Goal: Task Accomplishment & Management: Complete application form

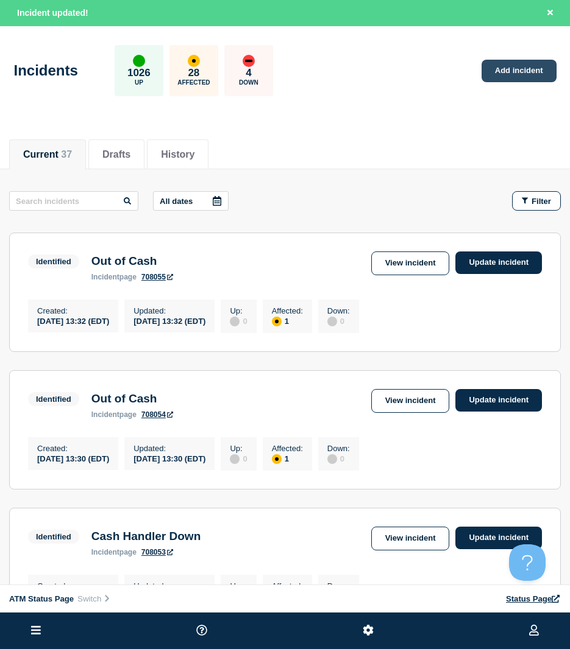
click at [511, 67] on link "Add incident" at bounding box center [518, 71] width 75 height 23
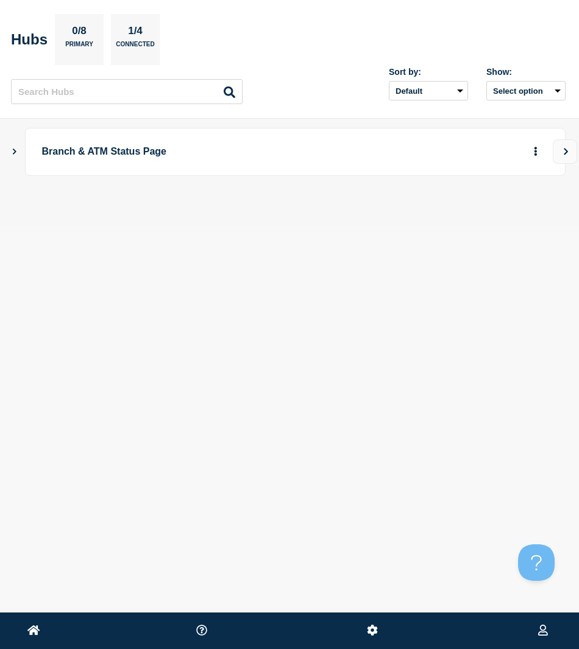
click at [418, 64] on div "Sort by: Default Last added Last updated Most active A-Z Show: Select option" at bounding box center [467, 83] width 195 height 43
click at [11, 145] on main "Branch & ATM Status Page" at bounding box center [289, 172] width 579 height 107
click at [16, 153] on icon "Show Connected Hubs" at bounding box center [14, 151] width 8 height 6
click at [512, 210] on icon "button" at bounding box center [515, 212] width 9 height 8
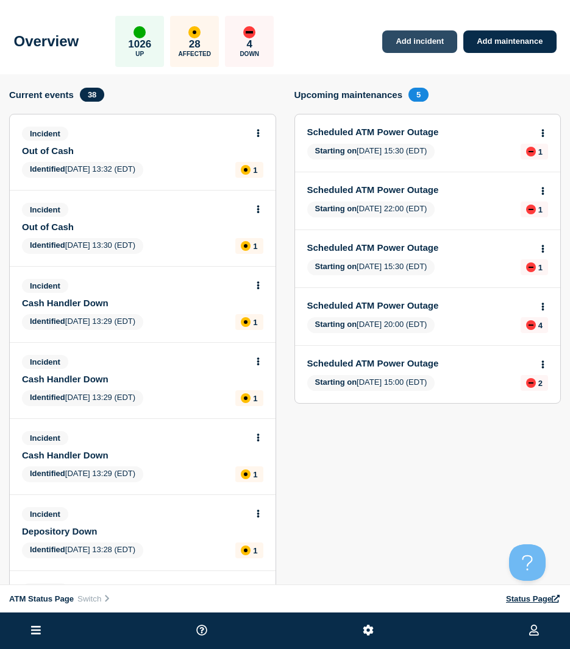
click at [423, 44] on link "Add incident" at bounding box center [419, 41] width 75 height 23
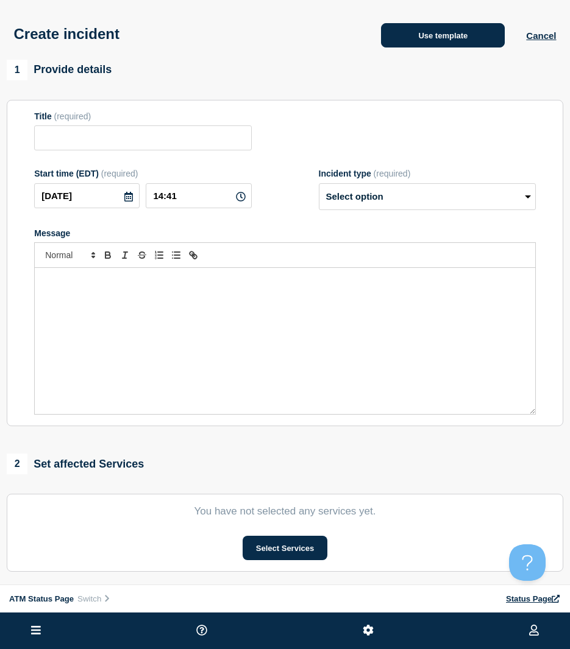
click at [434, 41] on button "Use template" at bounding box center [443, 35] width 124 height 24
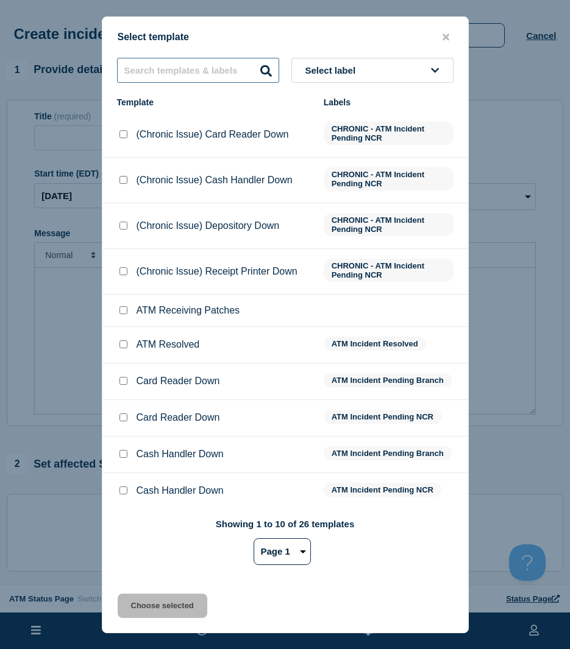
click at [186, 66] on input "text" at bounding box center [198, 70] width 162 height 25
click at [193, 79] on input "text" at bounding box center [198, 70] width 162 height 25
type input "printer"
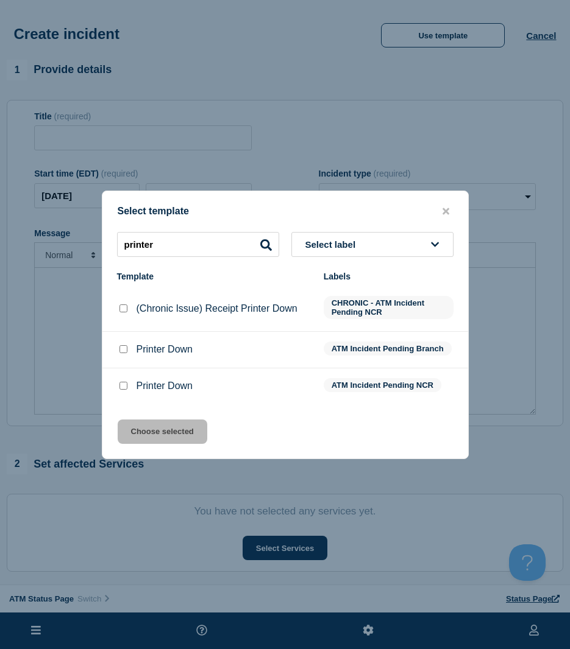
click at [121, 348] on input "Printer Down checkbox" at bounding box center [123, 349] width 8 height 8
checkbox input "true"
click at [141, 426] on button "Choose selected" at bounding box center [163, 432] width 90 height 24
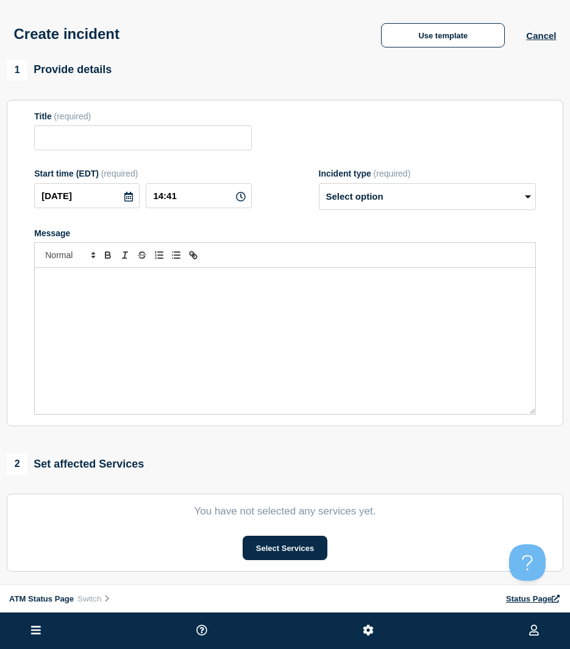
type input "Printer Down"
select select "identified"
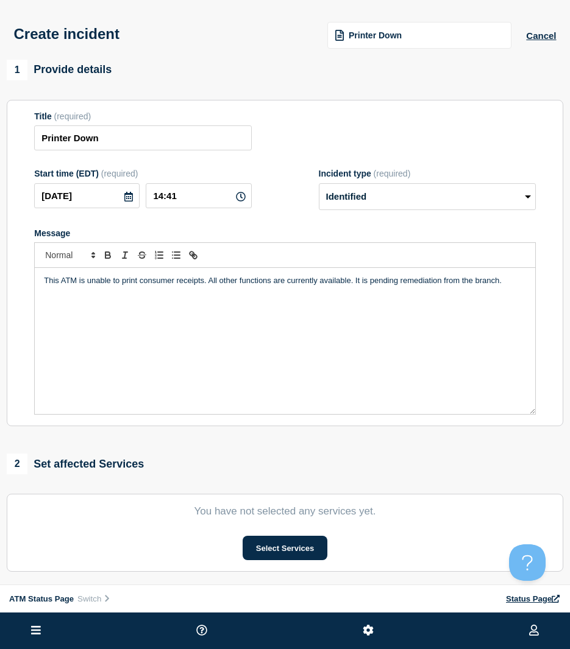
scroll to position [122, 0]
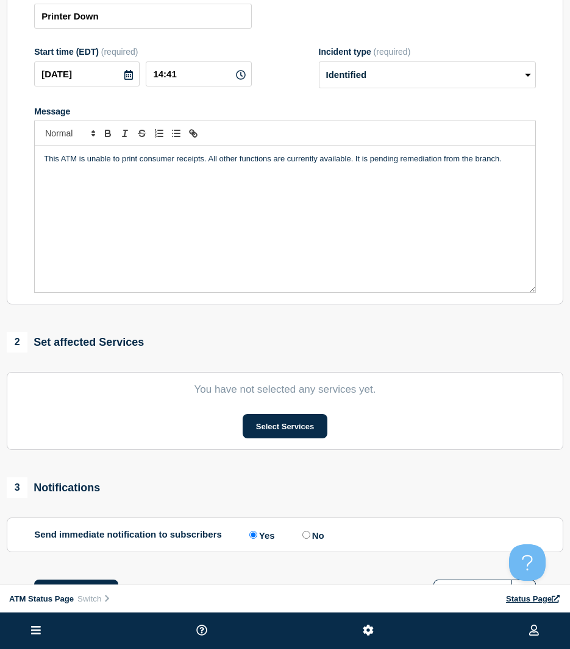
click at [291, 443] on section "You have not selected any services yet. Select Services" at bounding box center [285, 411] width 556 height 78
click at [289, 437] on button "Select Services" at bounding box center [284, 426] width 85 height 24
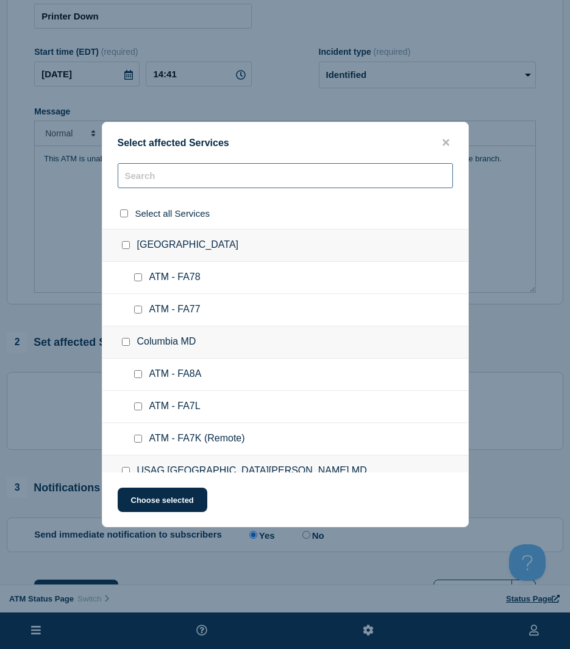
click at [189, 178] on input "text" at bounding box center [285, 175] width 335 height 25
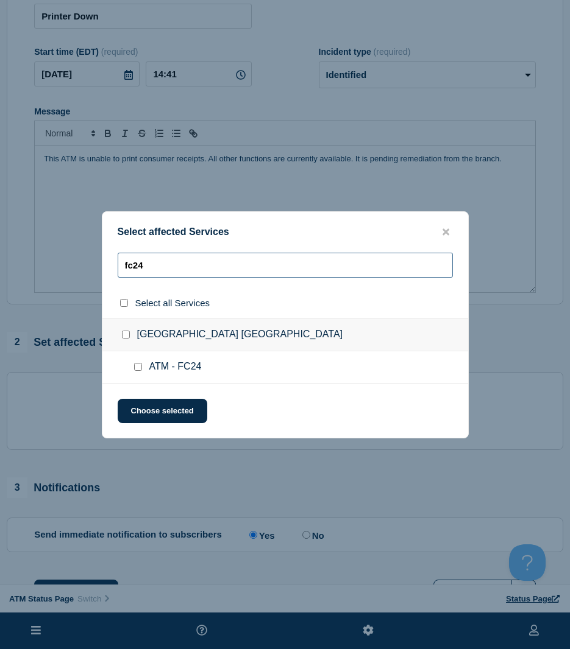
type input "fc24"
click at [135, 364] on input "ATM - FC24 checkbox" at bounding box center [138, 367] width 8 height 8
checkbox input "true"
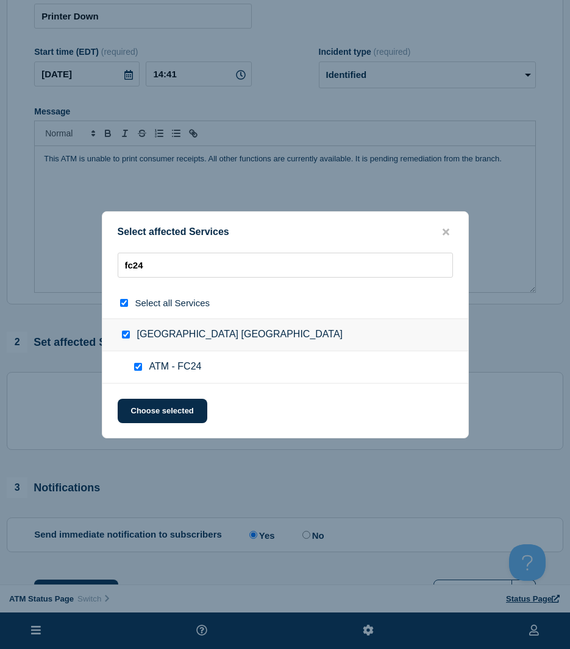
click at [146, 398] on div "Select affected Services fc24 Select all Services [GEOGRAPHIC_DATA] [GEOGRAPHIC…" at bounding box center [285, 324] width 367 height 227
click at [145, 406] on button "Choose selected" at bounding box center [163, 411] width 90 height 24
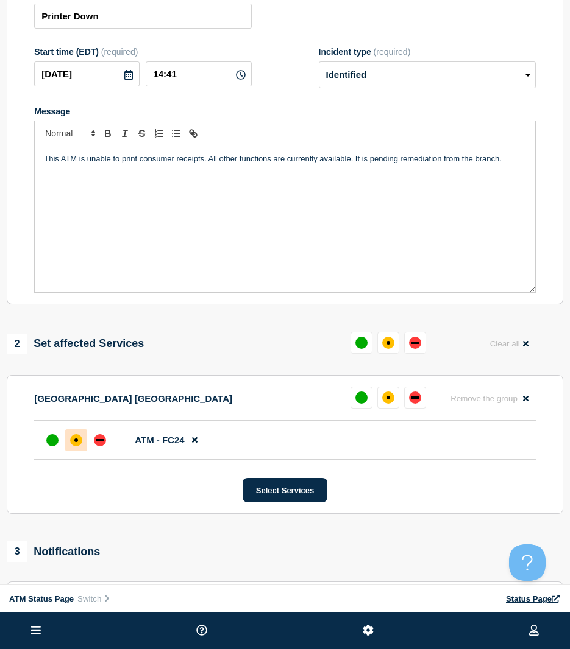
click at [85, 437] on div at bounding box center [76, 440] width 22 height 22
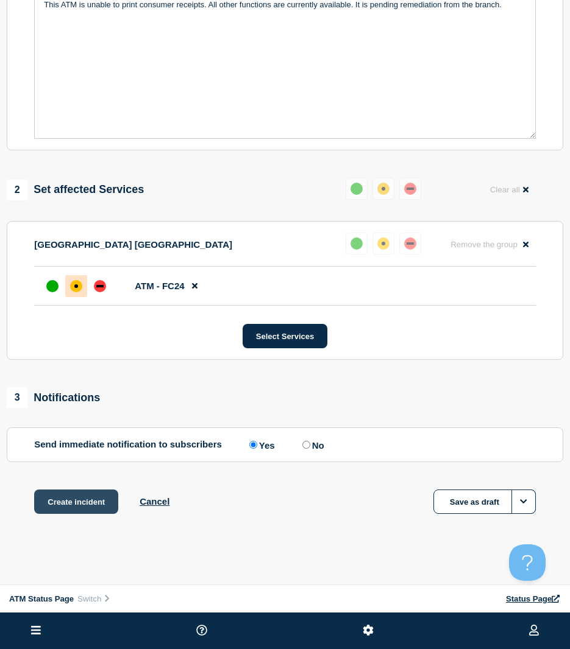
click at [79, 505] on button "Create incident" at bounding box center [76, 502] width 84 height 24
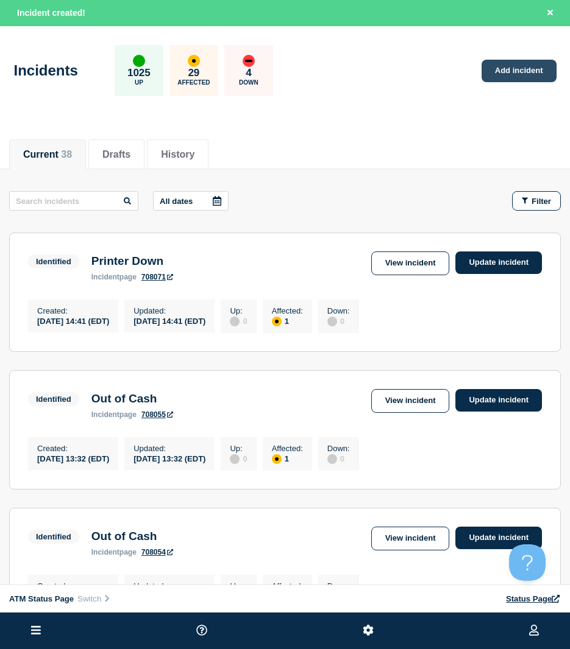
click at [511, 71] on link "Add incident" at bounding box center [518, 71] width 75 height 23
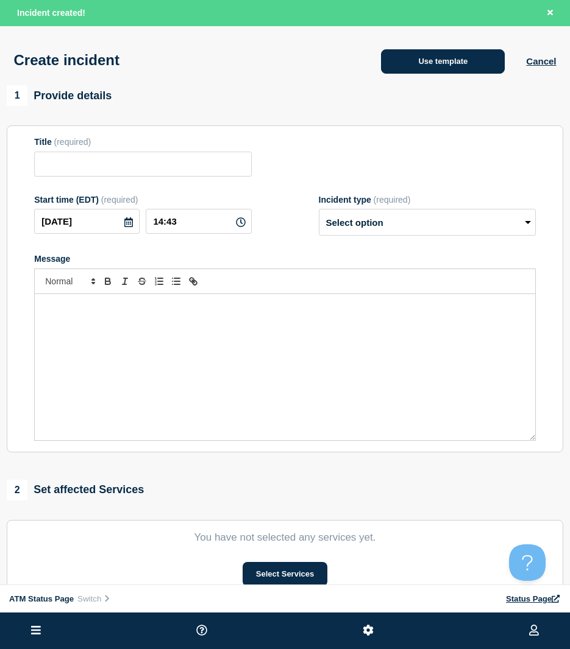
click at [479, 59] on button "Use template" at bounding box center [443, 61] width 124 height 24
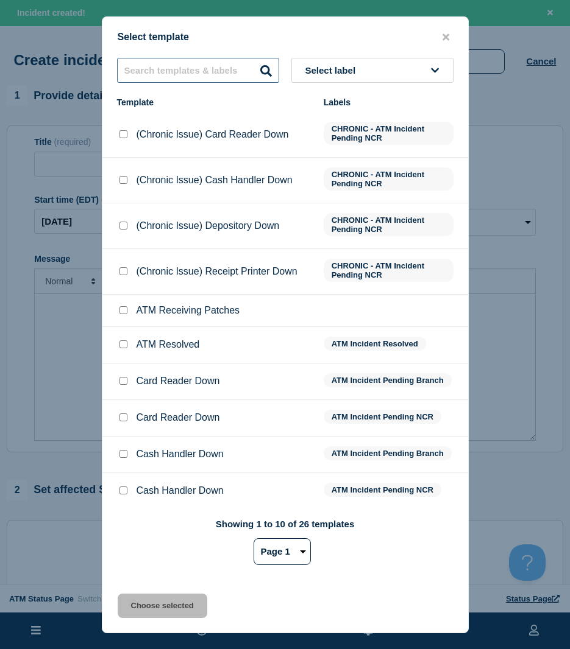
click at [251, 79] on input "text" at bounding box center [198, 70] width 162 height 25
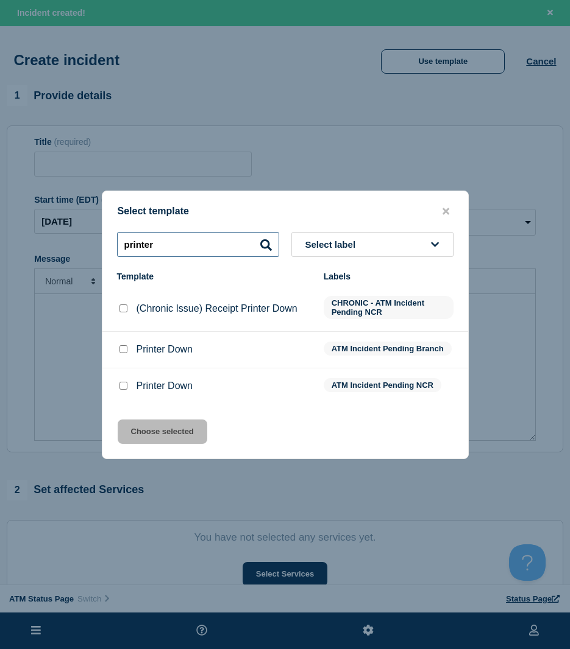
type input "printer"
click at [121, 387] on input "Printer Down checkbox" at bounding box center [123, 386] width 8 height 8
checkbox input "true"
click at [154, 426] on button "Choose selected" at bounding box center [163, 432] width 90 height 24
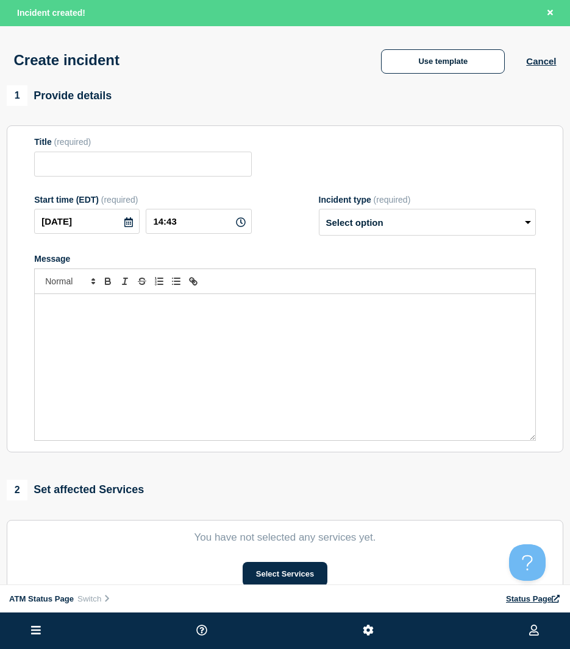
type input "Printer Down"
select select "identified"
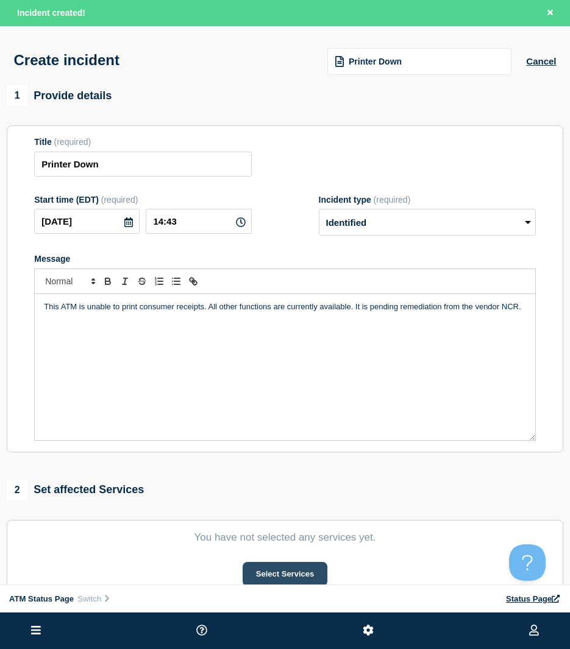
click at [297, 578] on button "Select Services" at bounding box center [284, 574] width 85 height 24
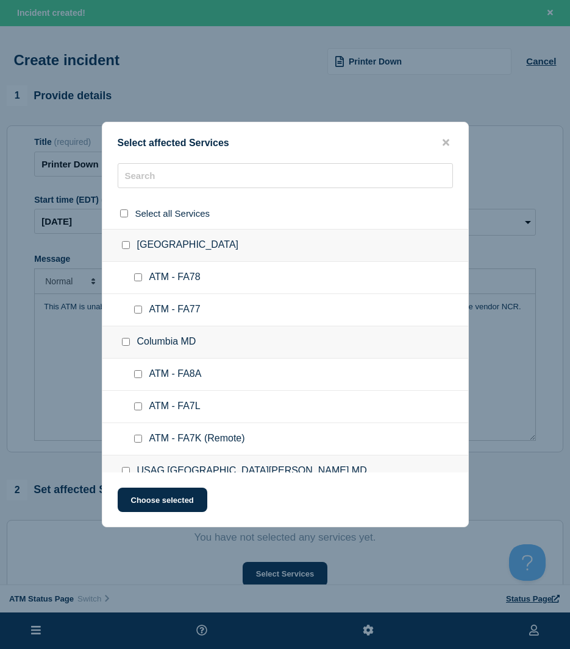
click at [146, 160] on div "Select affected Services Select all Services [GEOGRAPHIC_DATA] [GEOGRAPHIC_DATA…" at bounding box center [285, 325] width 367 height 406
click at [146, 172] on input "text" at bounding box center [285, 175] width 335 height 25
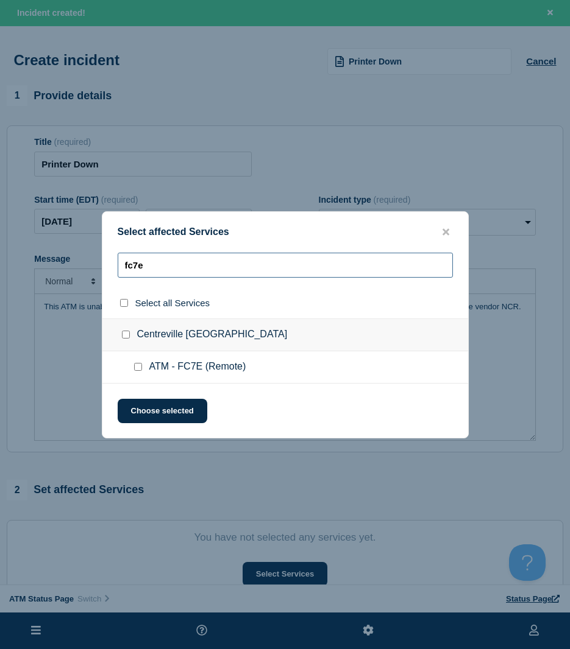
type input "fc7e"
drag, startPoint x: 130, startPoint y: 363, endPoint x: 141, endPoint y: 372, distance: 14.3
click at [131, 363] on ul "ATM - FC7E (Remote)" at bounding box center [284, 367] width 365 height 32
click at [139, 366] on input "ATM - FC7E (Remote) checkbox" at bounding box center [138, 367] width 8 height 8
checkbox input "true"
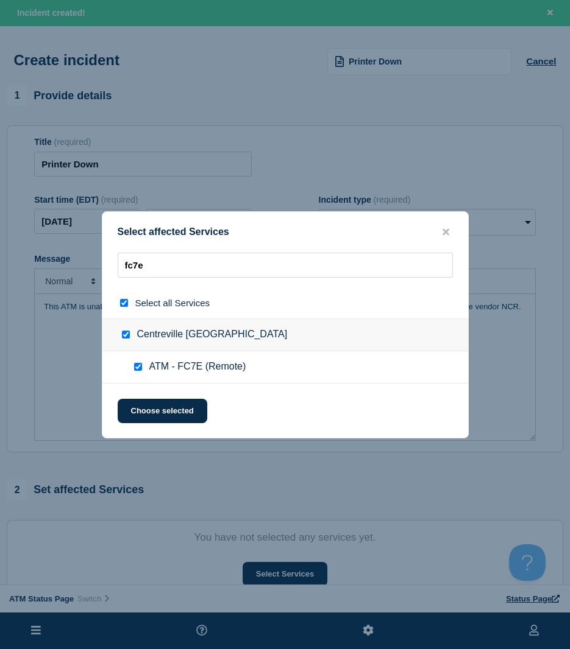
checkbox input "true"
click at [139, 406] on button "Choose selected" at bounding box center [163, 411] width 90 height 24
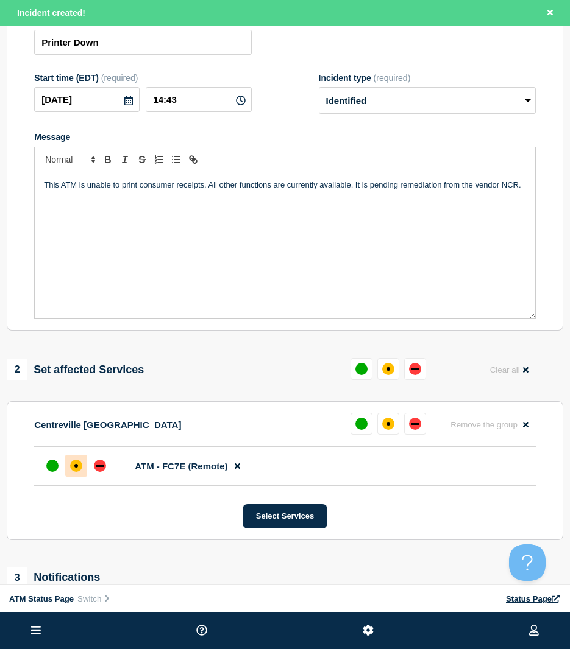
click at [78, 468] on div "affected" at bounding box center [76, 466] width 4 height 4
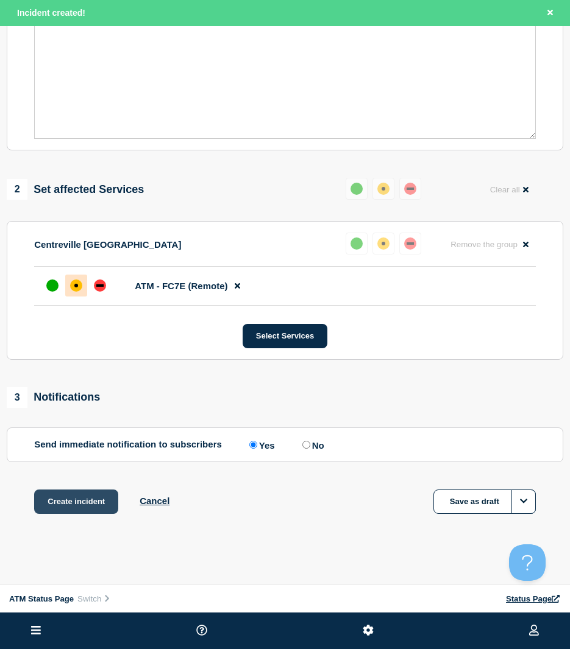
click at [73, 506] on button "Create incident" at bounding box center [76, 502] width 84 height 24
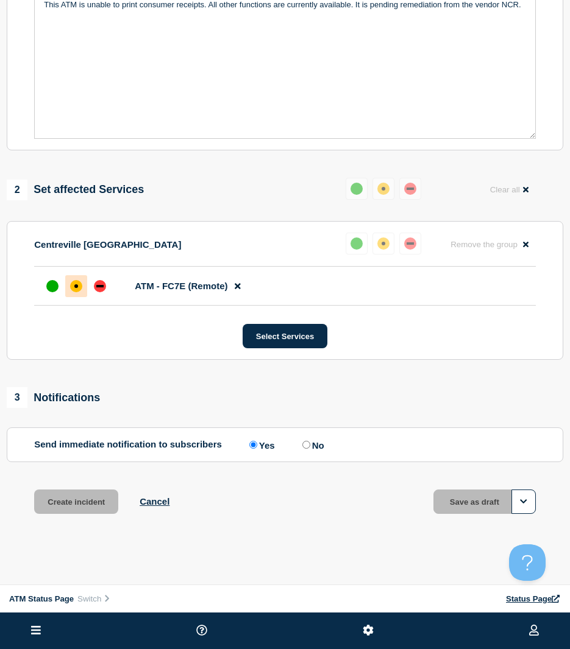
scroll to position [278, 0]
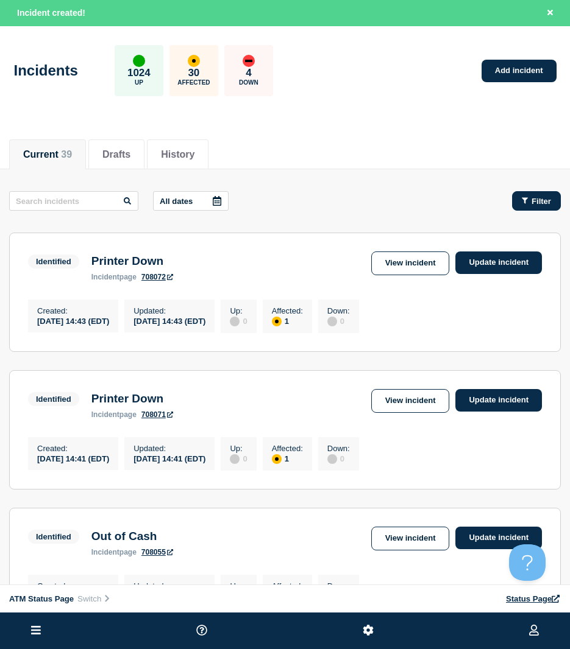
click at [531, 192] on button "Filter" at bounding box center [536, 200] width 49 height 19
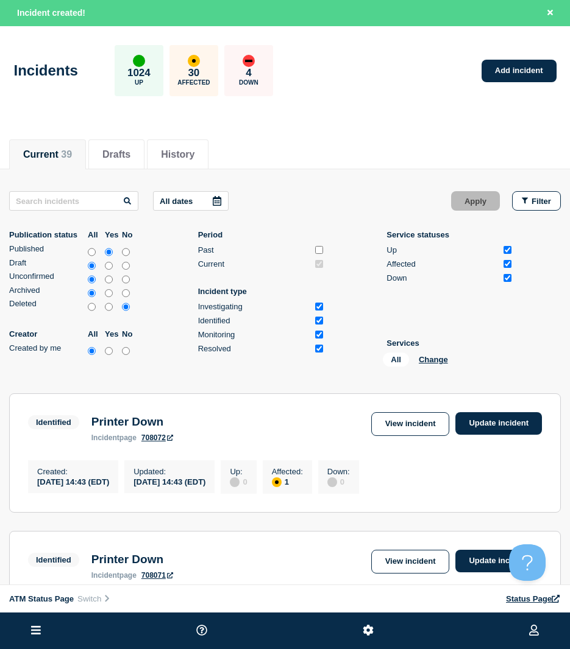
click at [441, 352] on li "Services All Change" at bounding box center [449, 355] width 127 height 33
click at [436, 353] on div "All Change" at bounding box center [444, 362] width 122 height 19
click at [431, 357] on button "Change" at bounding box center [432, 359] width 29 height 9
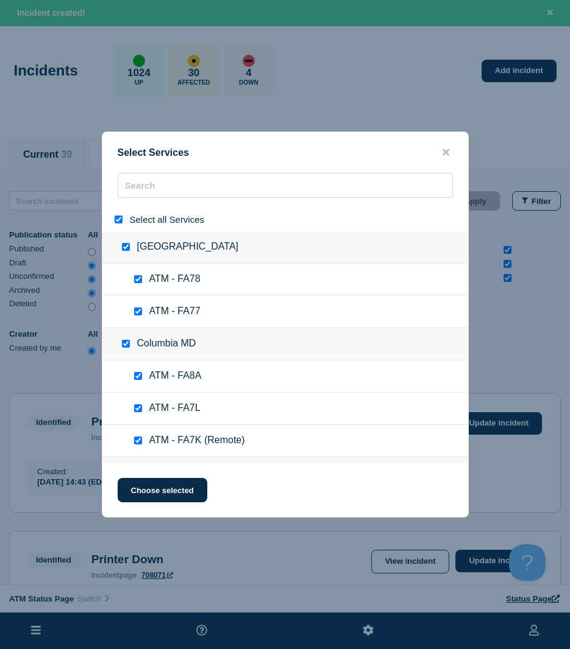
click at [122, 222] on div at bounding box center [121, 220] width 18 height 12
click at [116, 223] on input "select all" at bounding box center [119, 220] width 8 height 8
checkbox input "false"
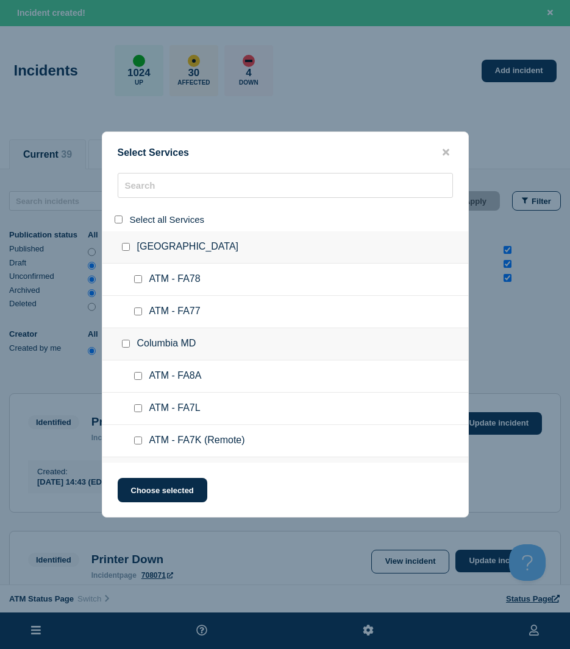
checkbox input "false"
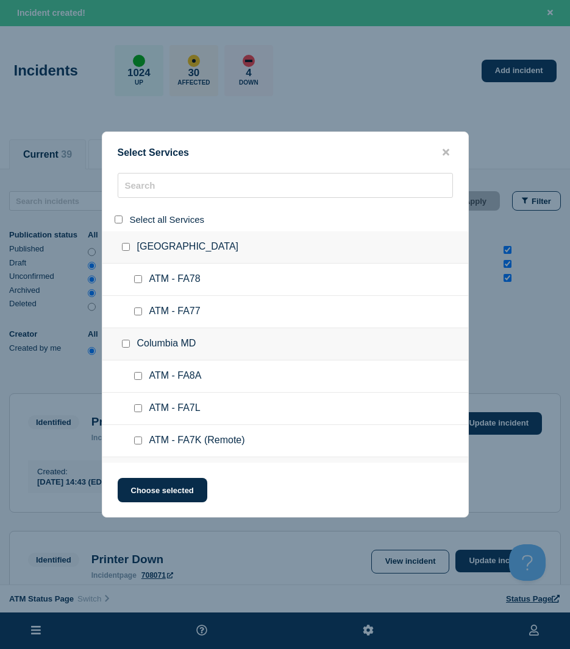
checkbox input "false"
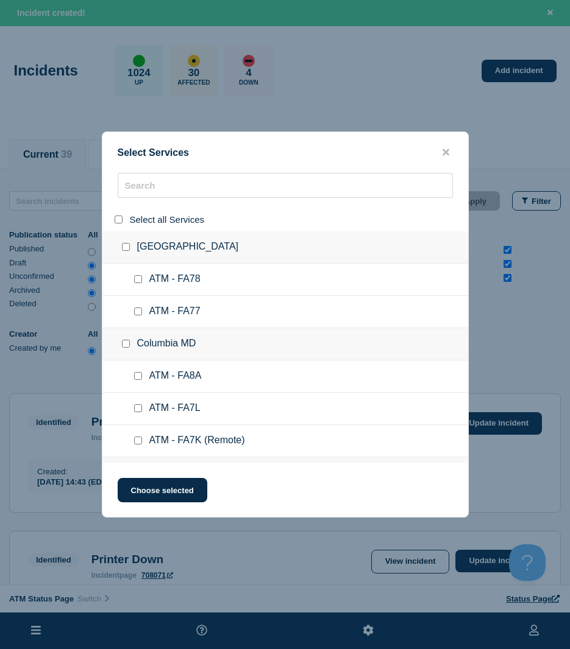
checkbox input "false"
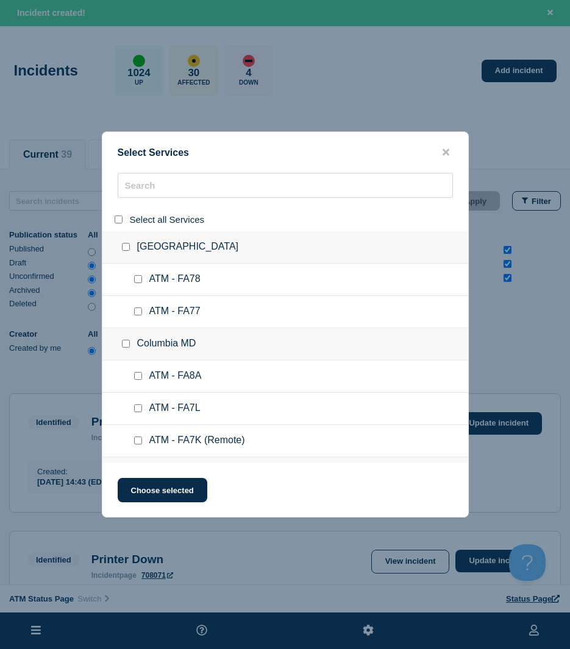
checkbox input "false"
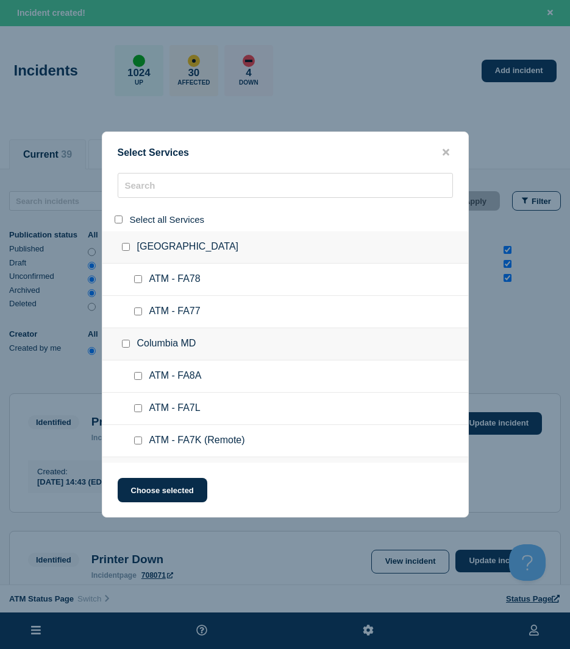
checkbox input "false"
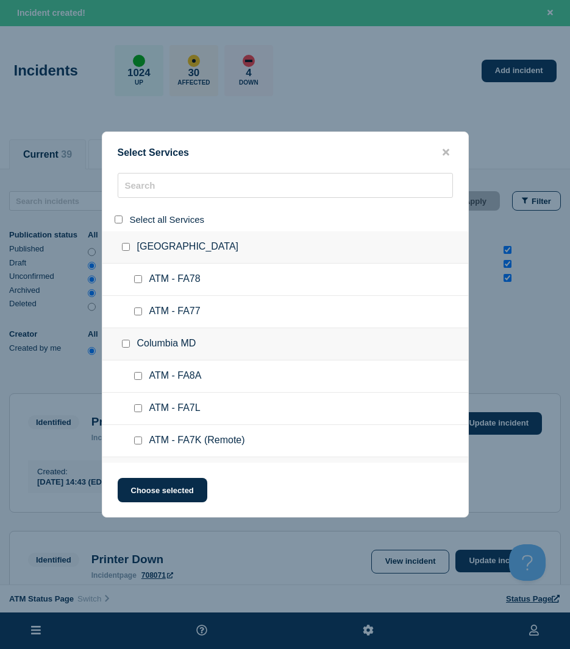
checkbox input "false"
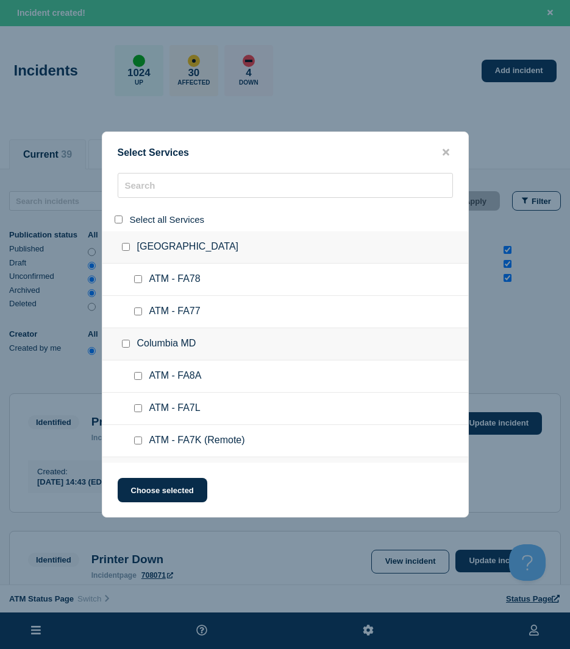
checkbox input "false"
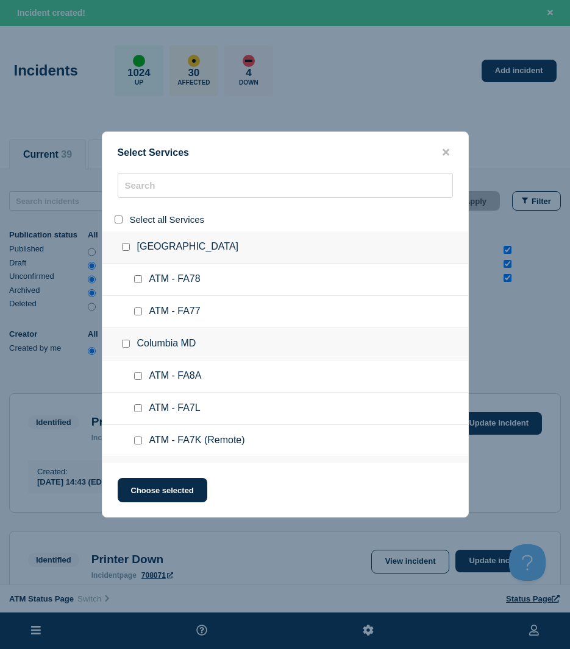
checkbox input "false"
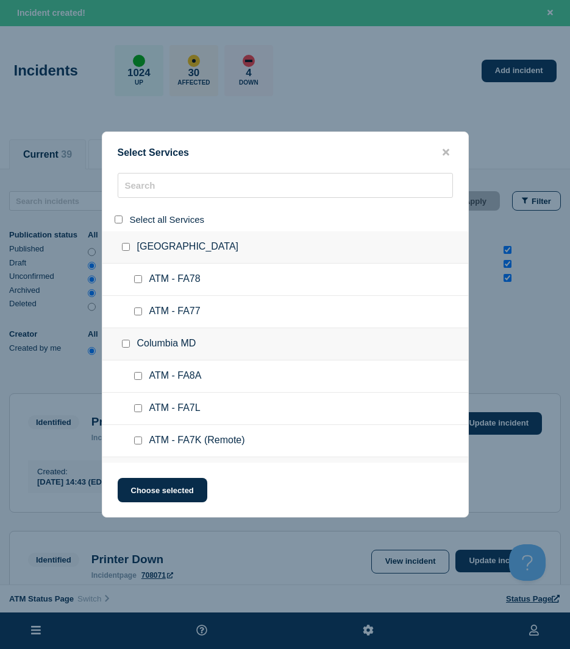
checkbox input "false"
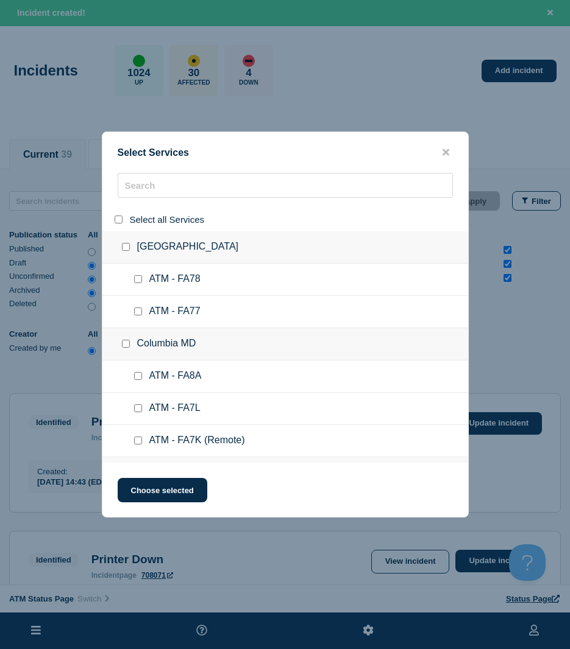
checkbox input "false"
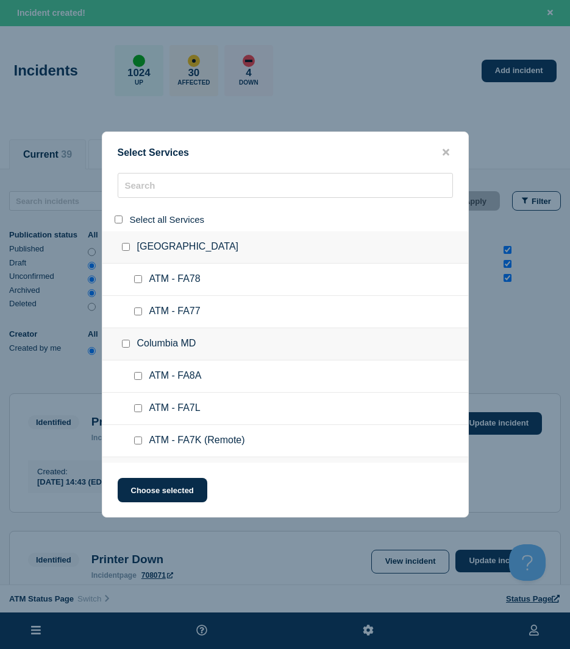
checkbox input "false"
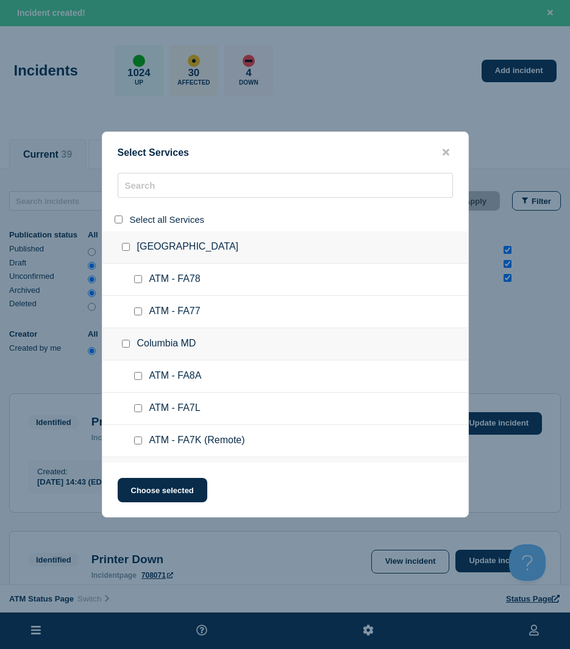
checkbox input "false"
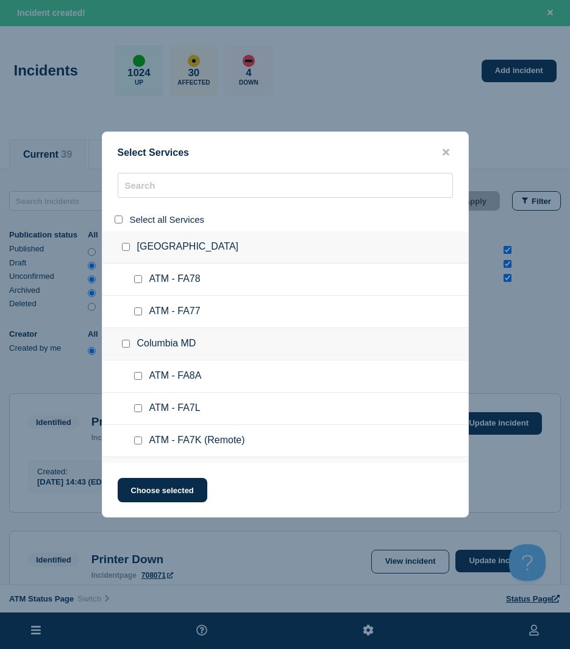
checkbox input "false"
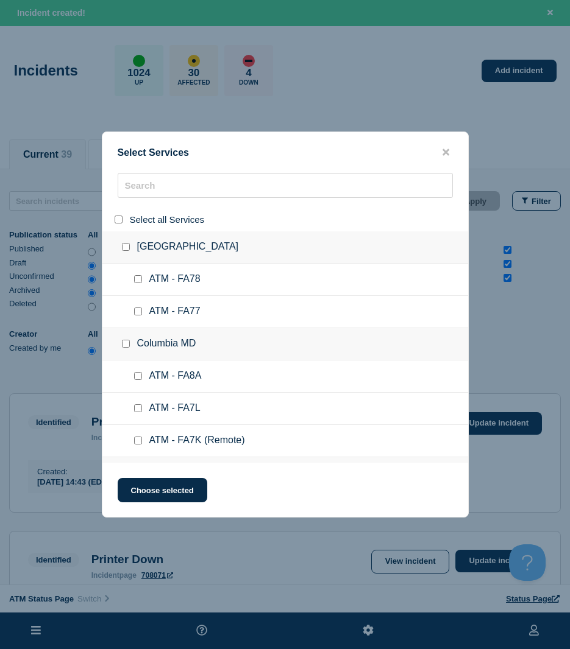
checkbox input "false"
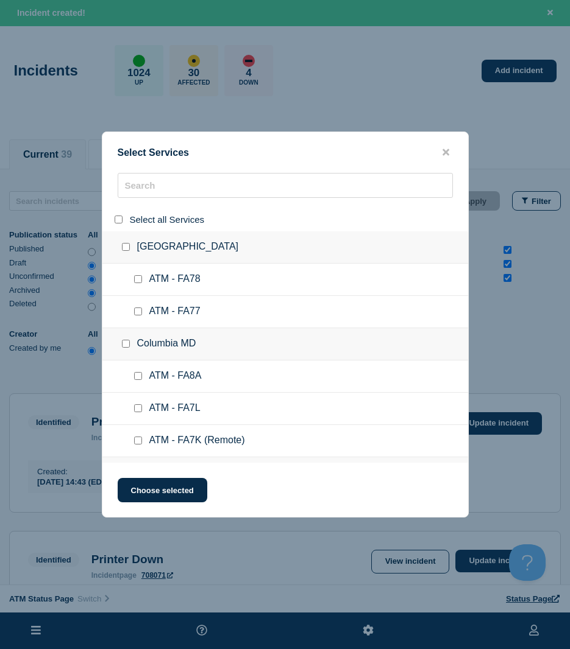
checkbox input "false"
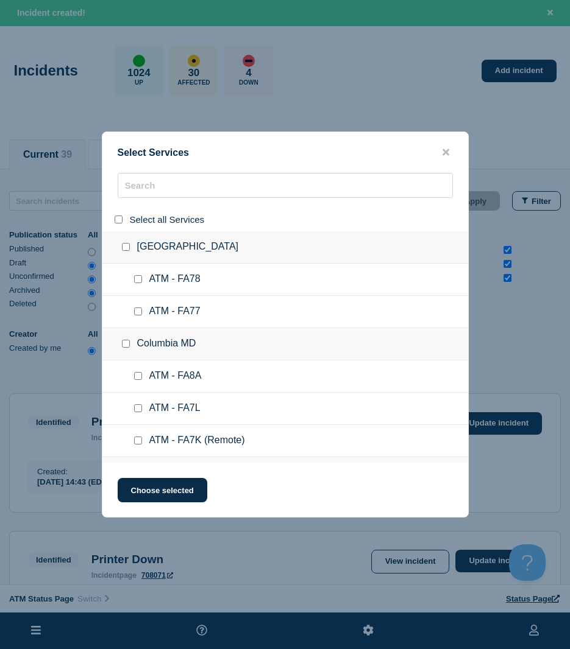
checkbox input "false"
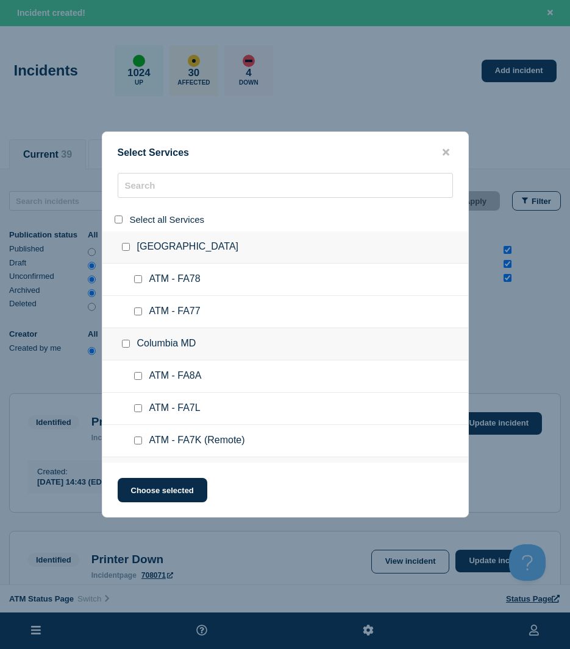
checkbox input "false"
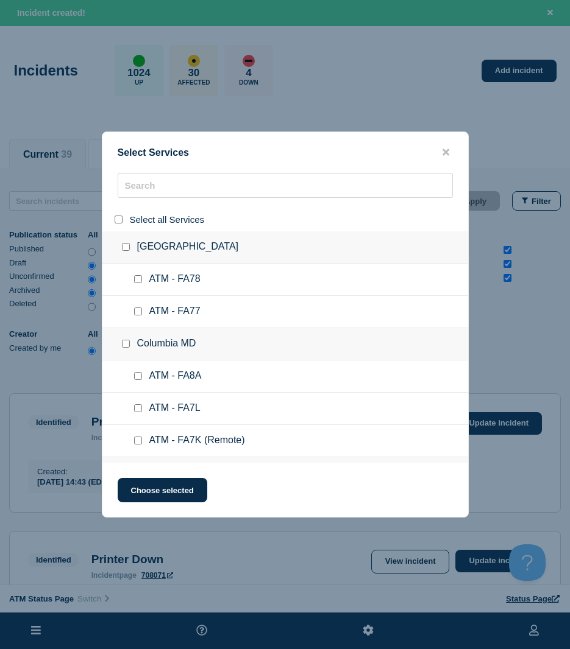
checkbox input "false"
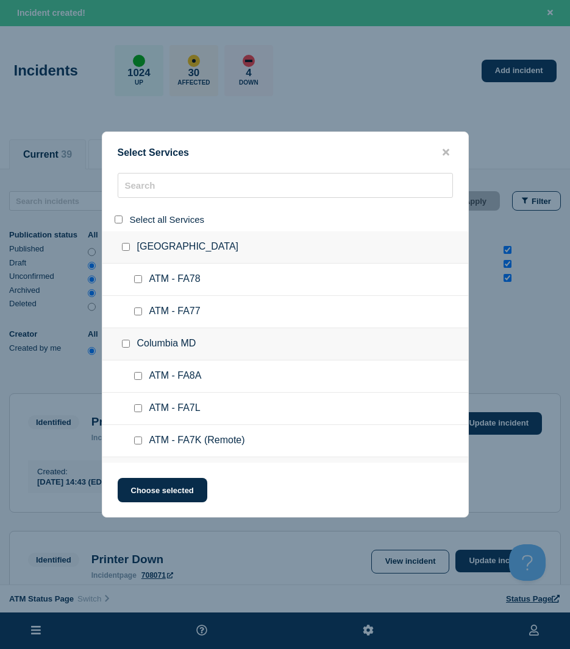
checkbox input "false"
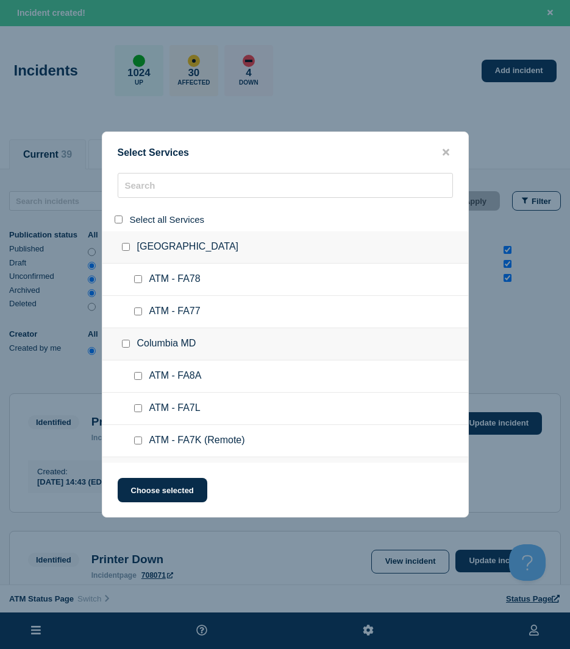
checkbox input "false"
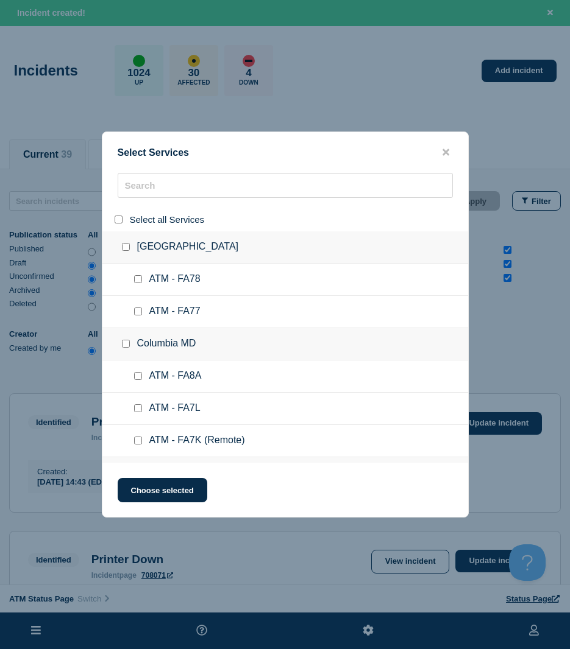
checkbox input "false"
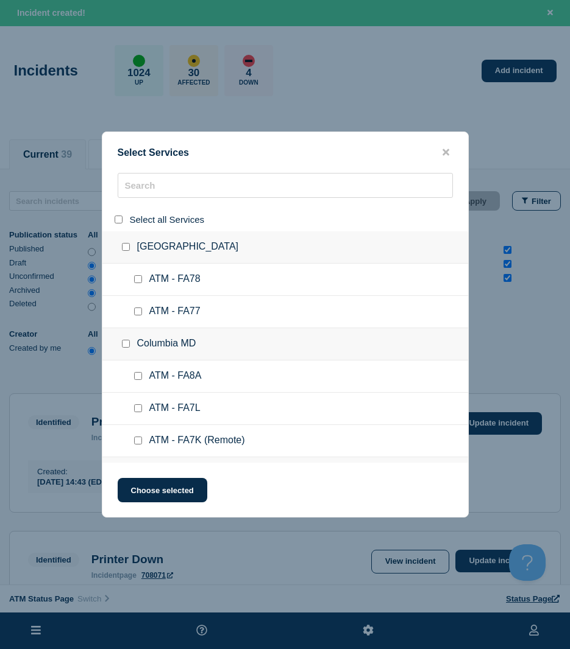
checkbox input "false"
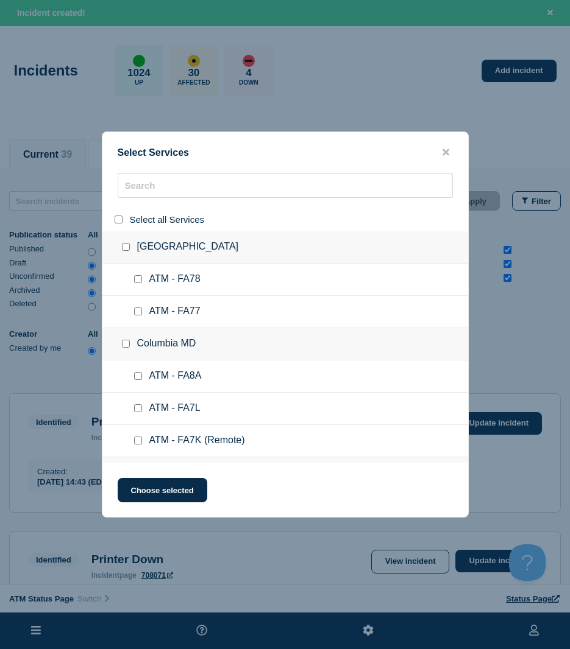
checkbox input "false"
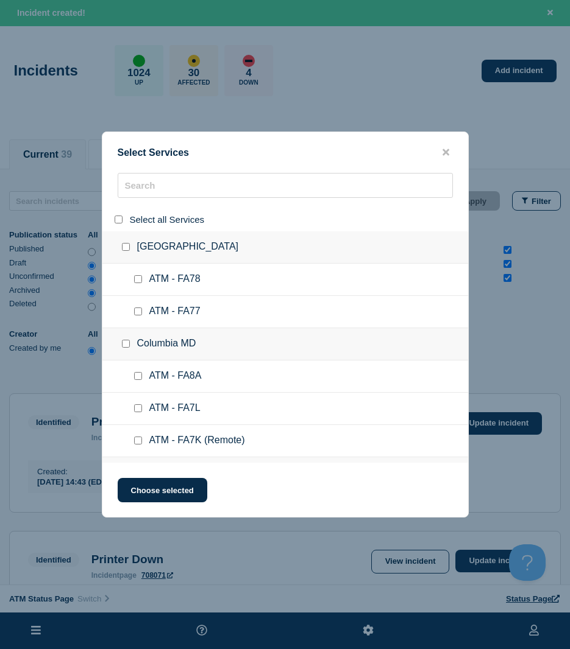
checkbox input "false"
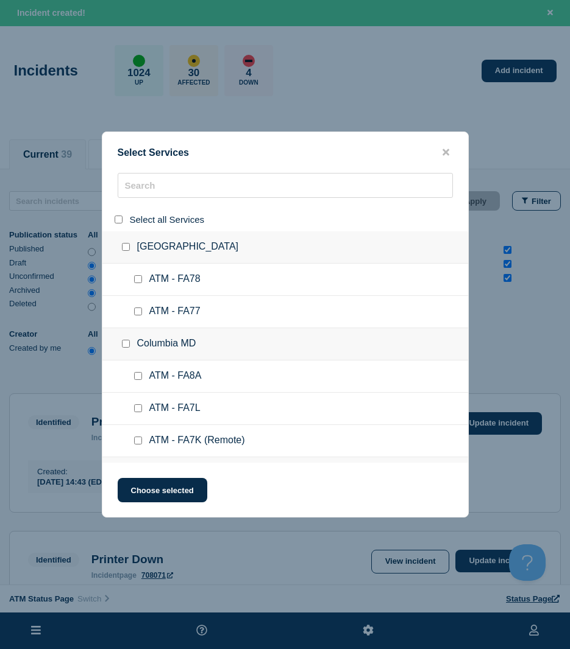
checkbox input "false"
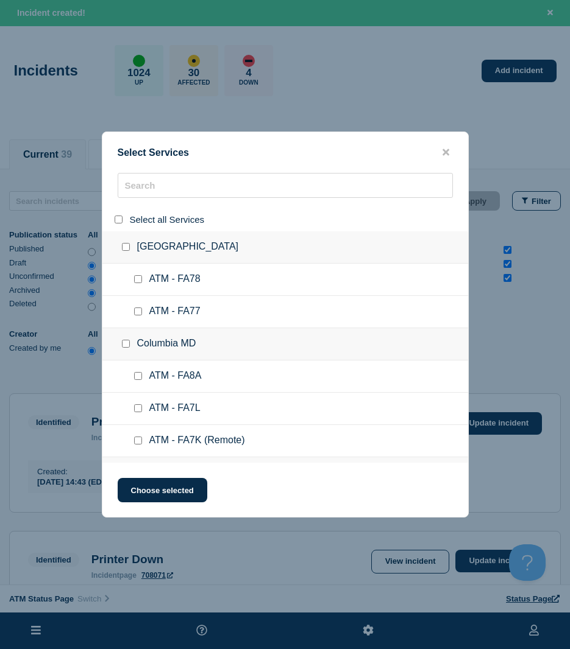
checkbox input "false"
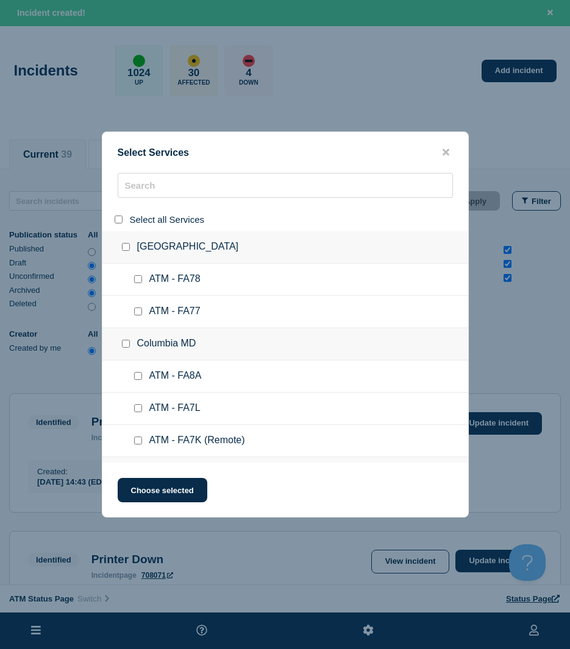
checkbox input "false"
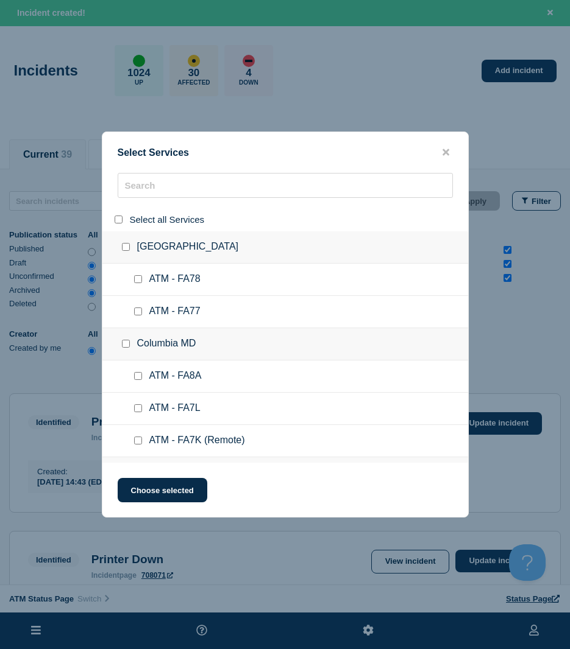
checkbox input "false"
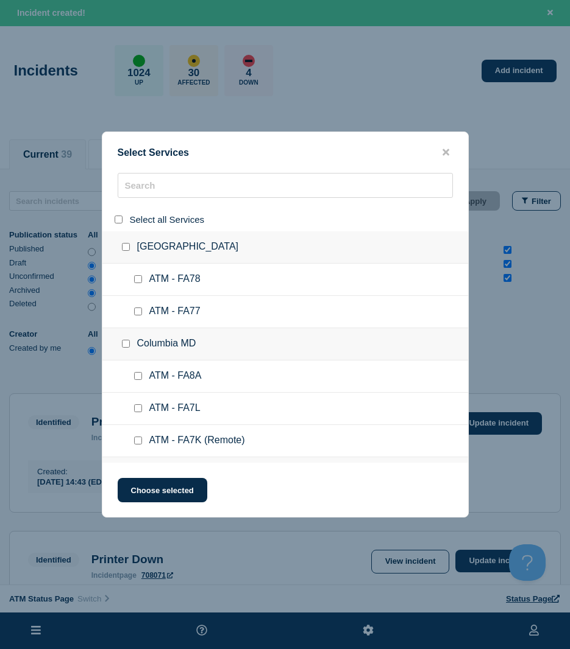
checkbox input "false"
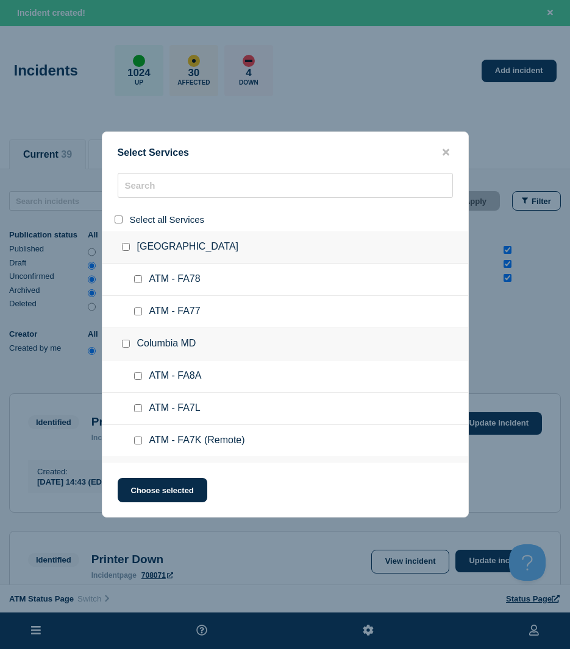
checkbox input "false"
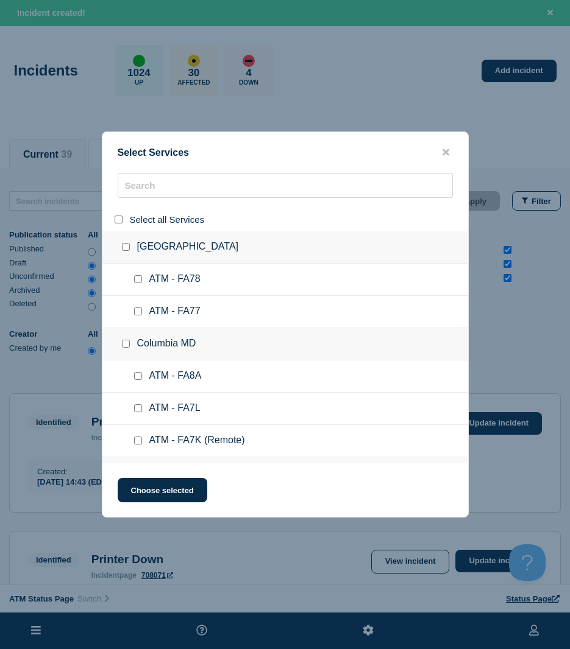
checkbox input "false"
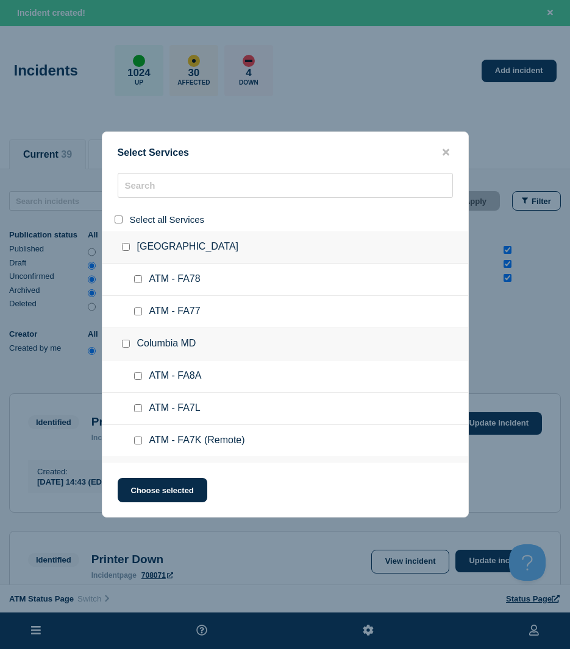
checkbox input "false"
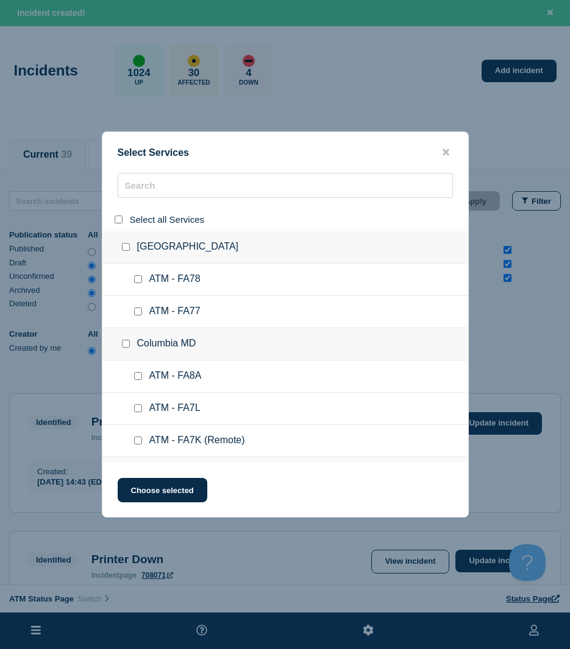
checkbox input "false"
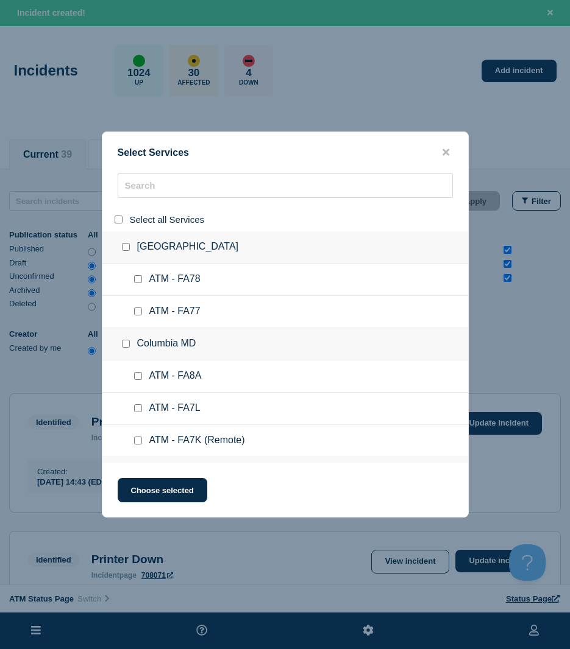
checkbox input "false"
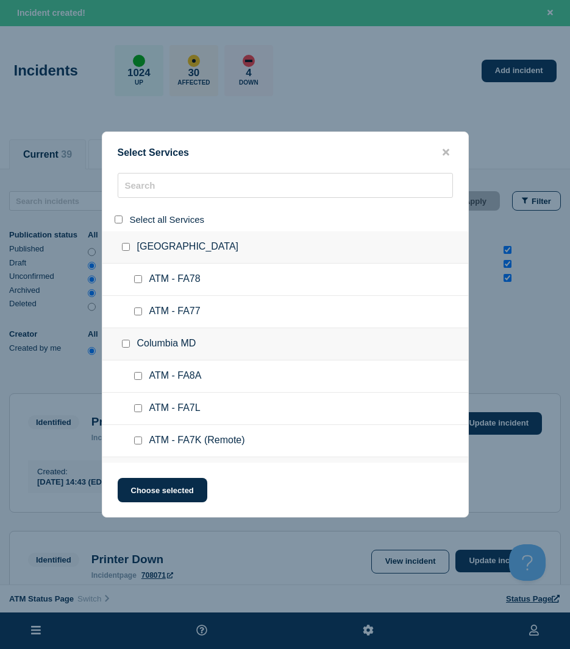
checkbox input "false"
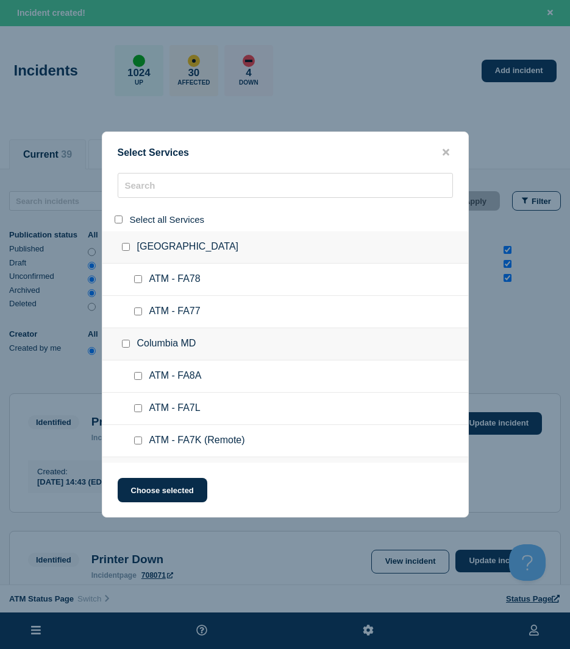
checkbox input "false"
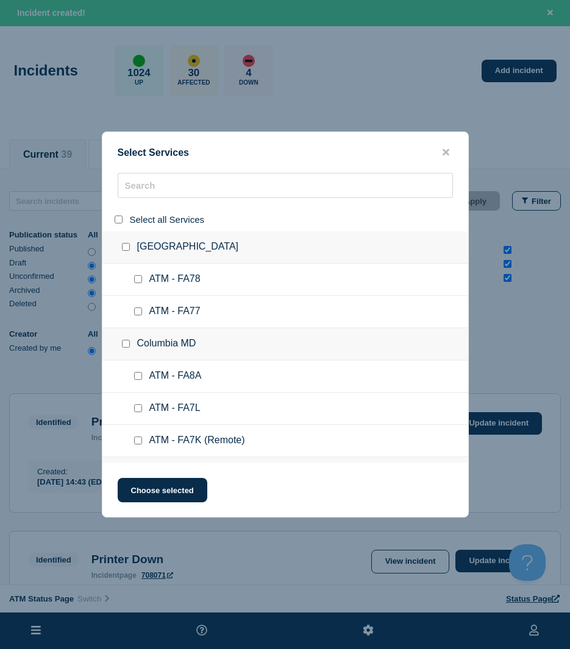
checkbox input "false"
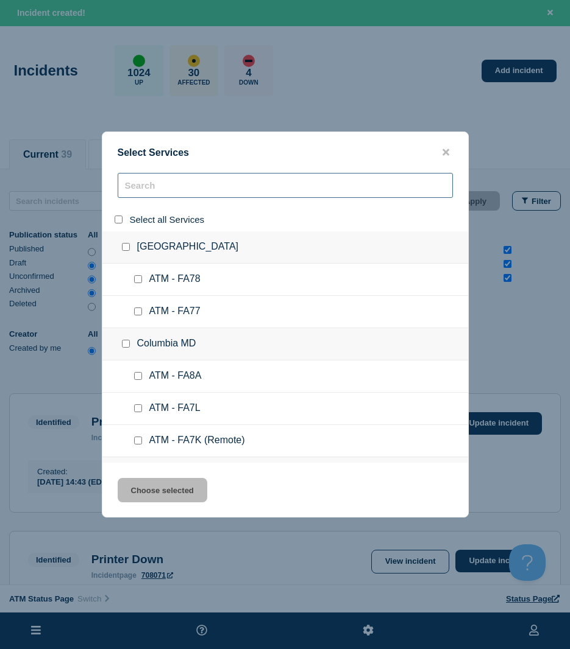
click at [166, 188] on input "search" at bounding box center [285, 185] width 335 height 25
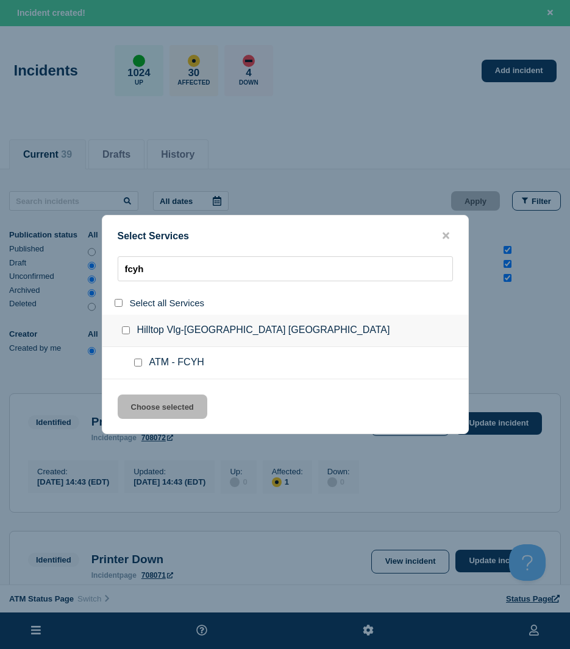
click at [139, 363] on input "service: ATM - FCYH" at bounding box center [138, 363] width 8 height 8
click at [150, 387] on div "Select Services fcyh Select all Services Hilltop Vlg-[GEOGRAPHIC_DATA] [GEOGRAP…" at bounding box center [285, 324] width 367 height 219
click at [150, 397] on button "Choose selected" at bounding box center [163, 407] width 90 height 24
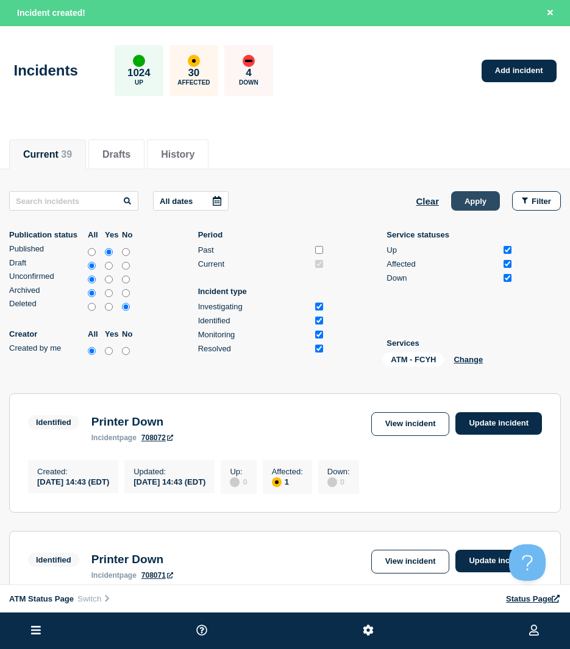
click at [484, 205] on button "Apply" at bounding box center [475, 200] width 49 height 19
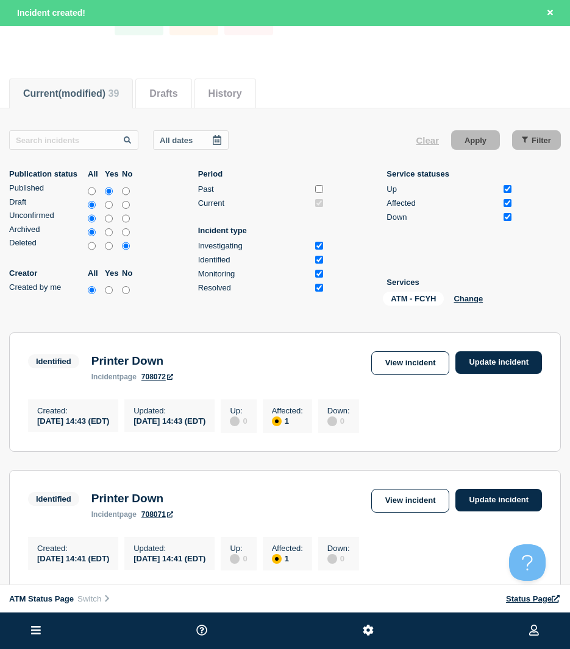
scroll to position [86, 0]
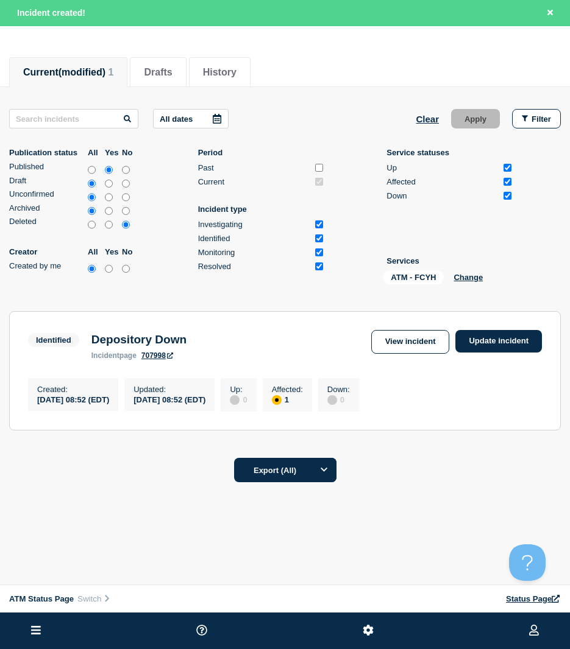
click at [465, 270] on div "ATM - FCYH Change" at bounding box center [444, 279] width 122 height 19
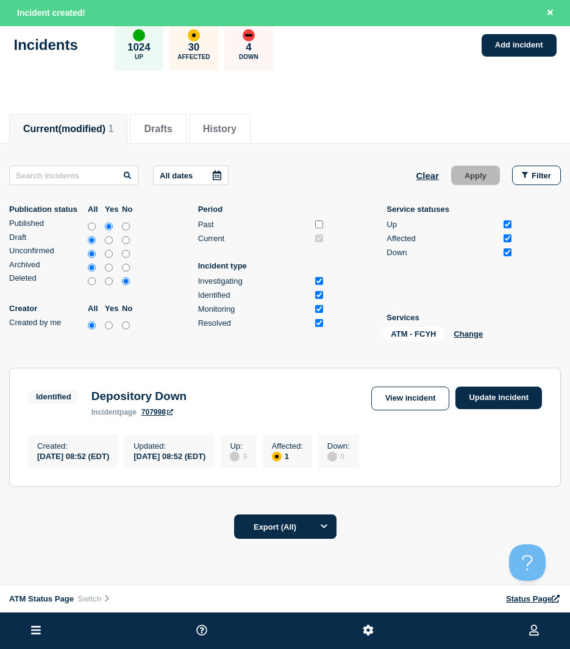
scroll to position [0, 0]
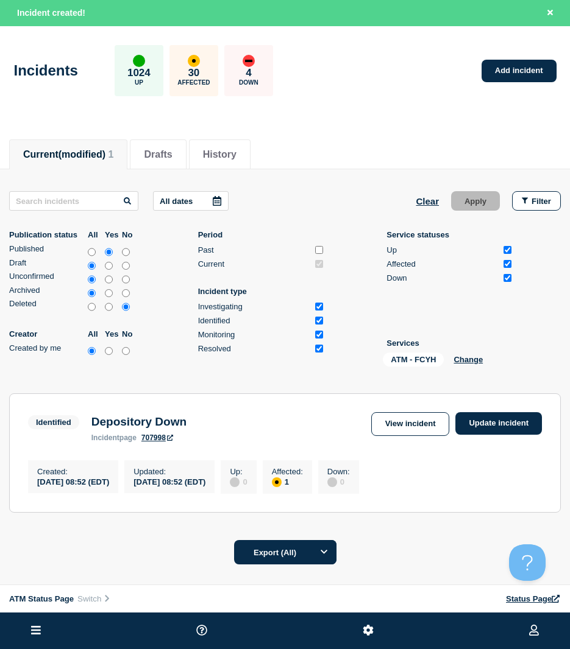
click at [77, 153] on span "(modified)" at bounding box center [81, 154] width 47 height 10
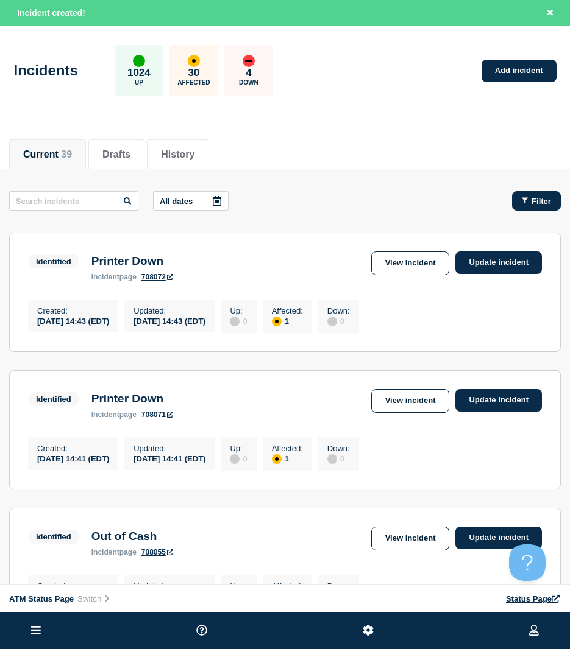
click at [532, 199] on span "Filter" at bounding box center [540, 201] width 19 height 9
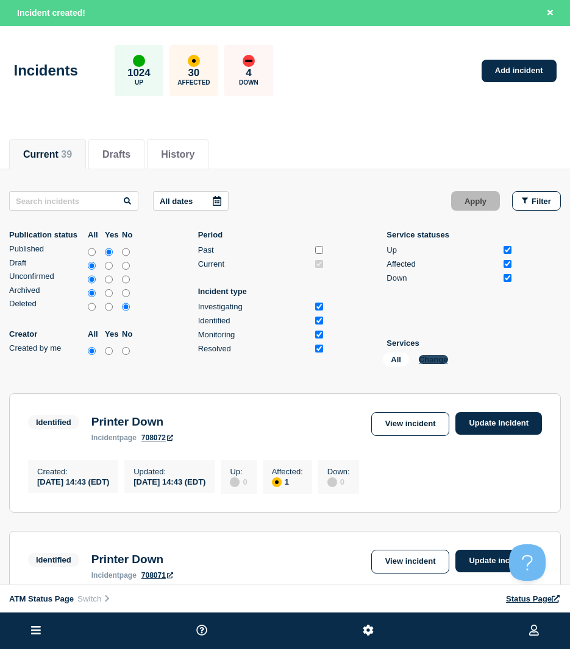
click at [430, 358] on button "Change" at bounding box center [432, 359] width 29 height 9
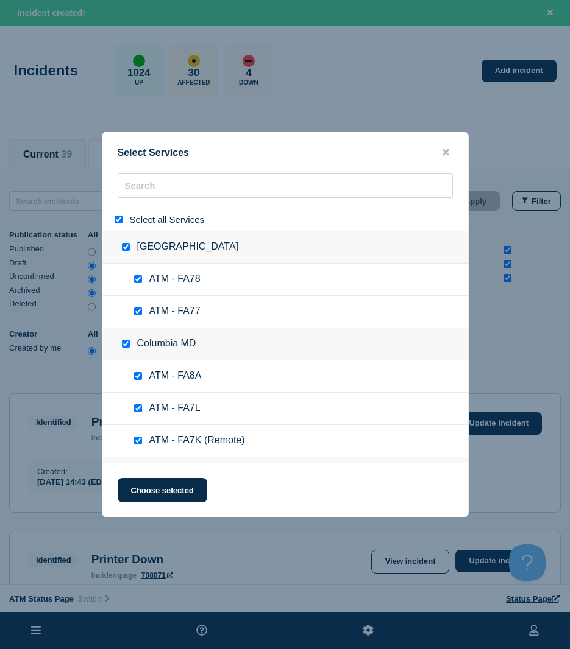
click at [118, 217] on input "select all" at bounding box center [119, 220] width 8 height 8
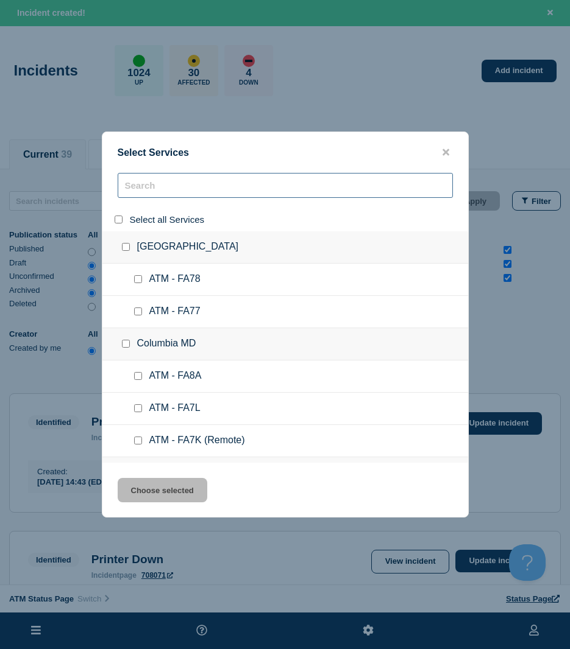
click at [155, 186] on input "search" at bounding box center [285, 185] width 335 height 25
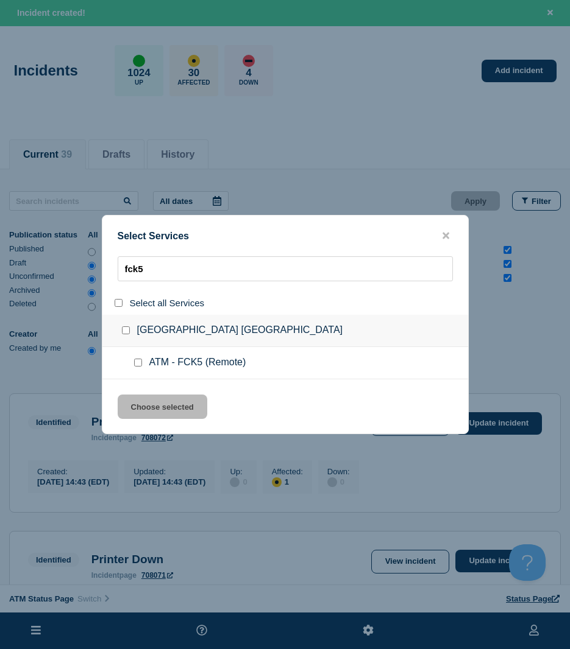
click at [134, 363] on input "service: ATM - FCK5 (Remote)" at bounding box center [138, 363] width 8 height 8
click at [133, 390] on div "Select Services fck5 Select all Services [GEOGRAPHIC_DATA] [GEOGRAPHIC_DATA] AT…" at bounding box center [285, 324] width 367 height 219
click at [131, 397] on button "Choose selected" at bounding box center [163, 407] width 90 height 24
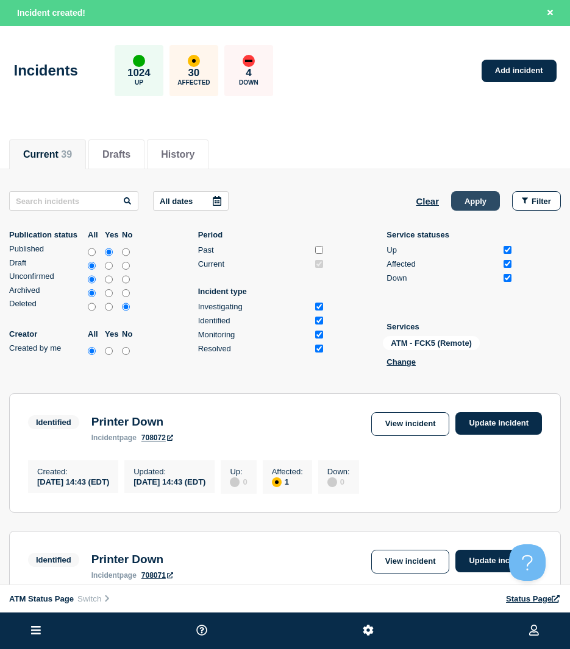
click at [464, 196] on button "Apply" at bounding box center [475, 200] width 49 height 19
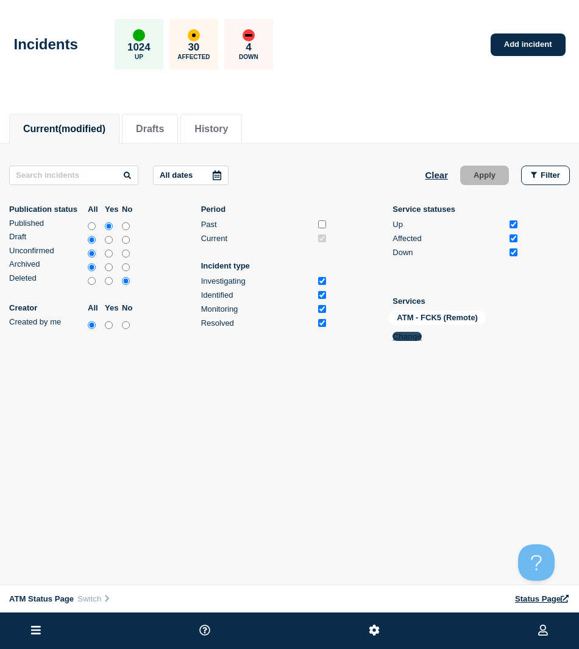
click at [411, 335] on button "Change" at bounding box center [406, 336] width 29 height 9
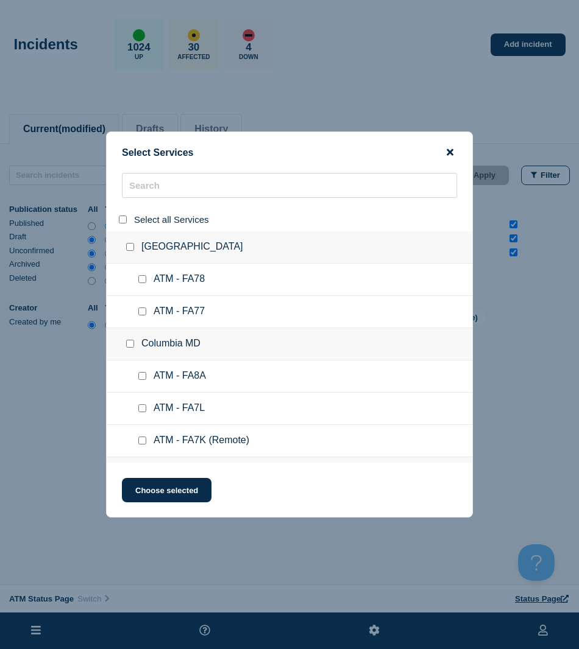
click at [447, 150] on icon "close button" at bounding box center [449, 152] width 7 height 7
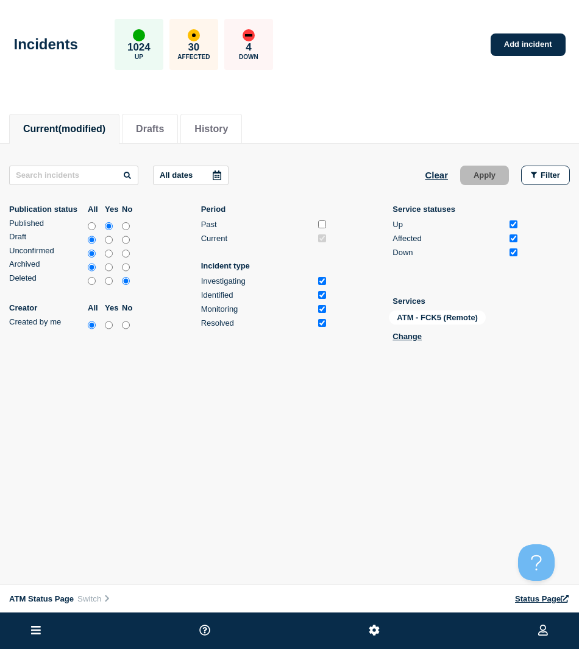
click at [51, 127] on button "Current (modified)" at bounding box center [64, 129] width 82 height 11
